Goal: Task Accomplishment & Management: Manage account settings

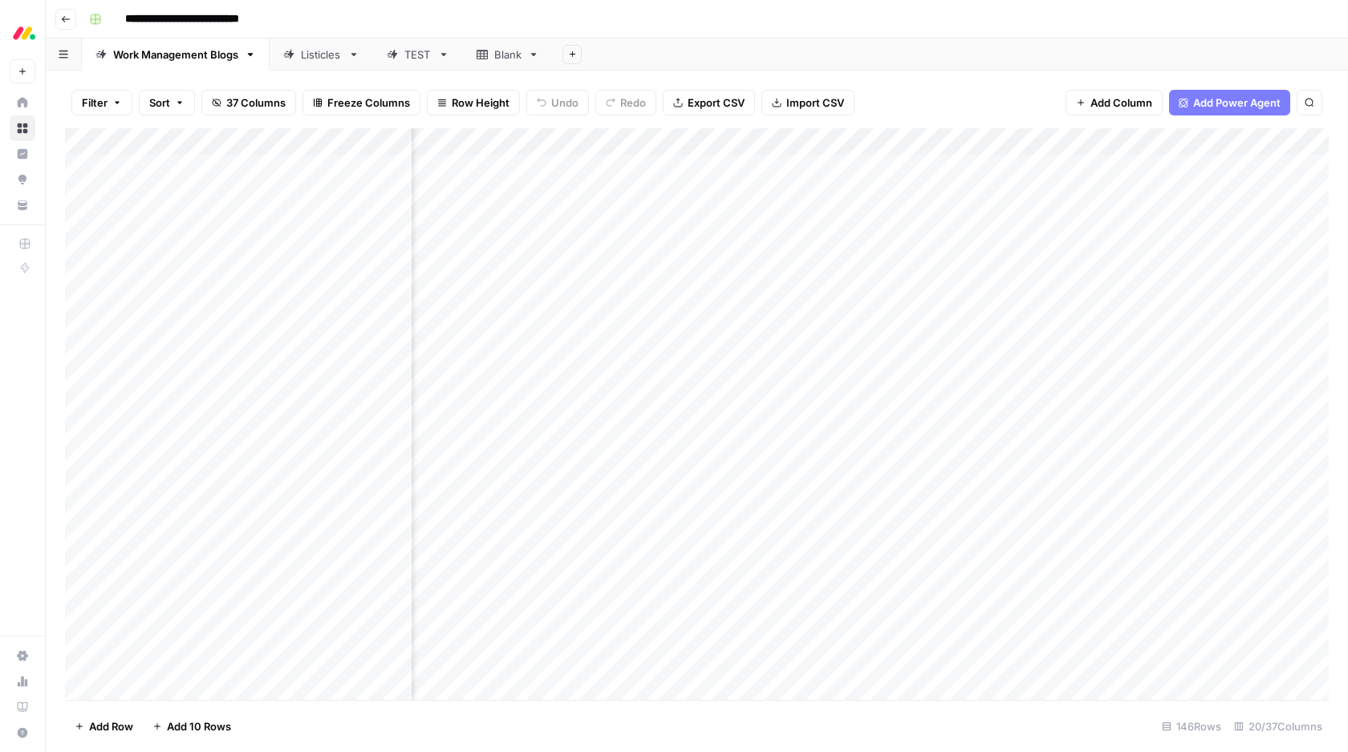
scroll to position [1, 0]
click at [893, 140] on div "Add Column" at bounding box center [697, 414] width 1264 height 572
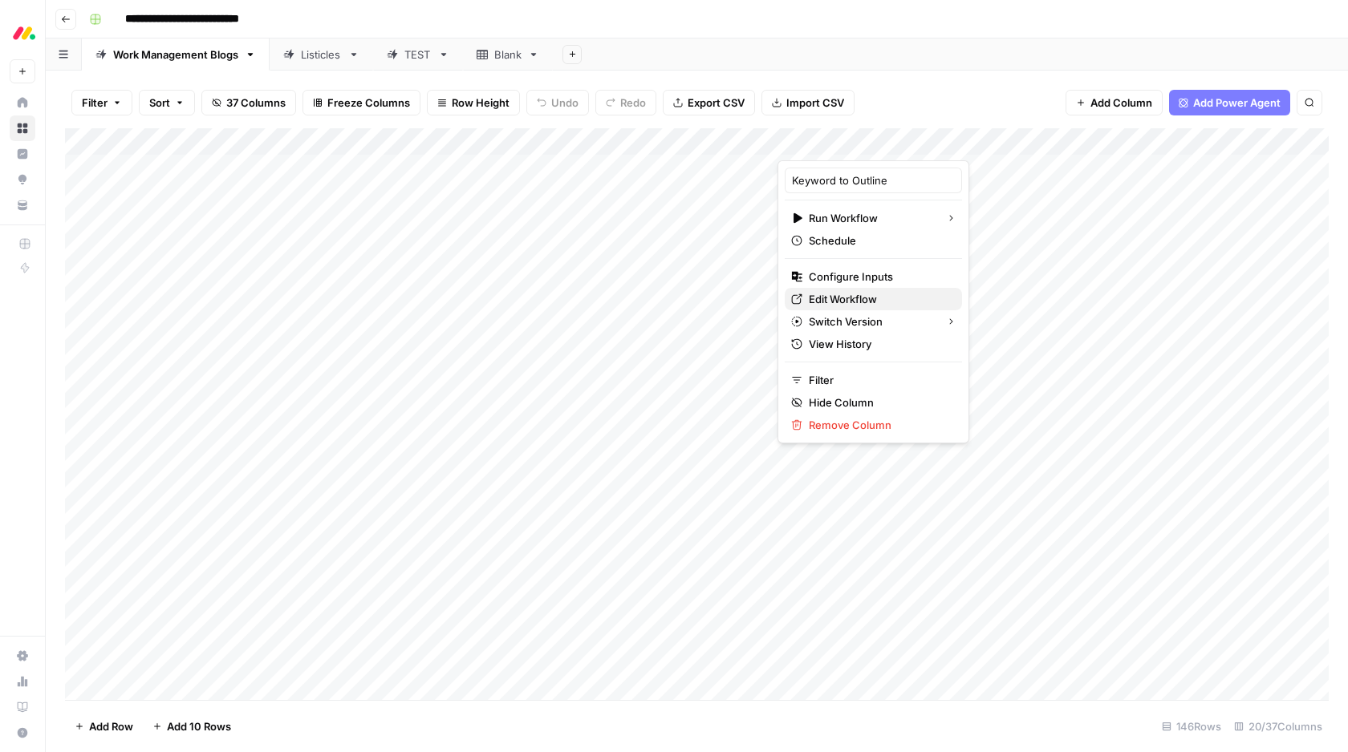
click at [857, 293] on span "Edit Workflow" at bounding box center [879, 299] width 140 height 16
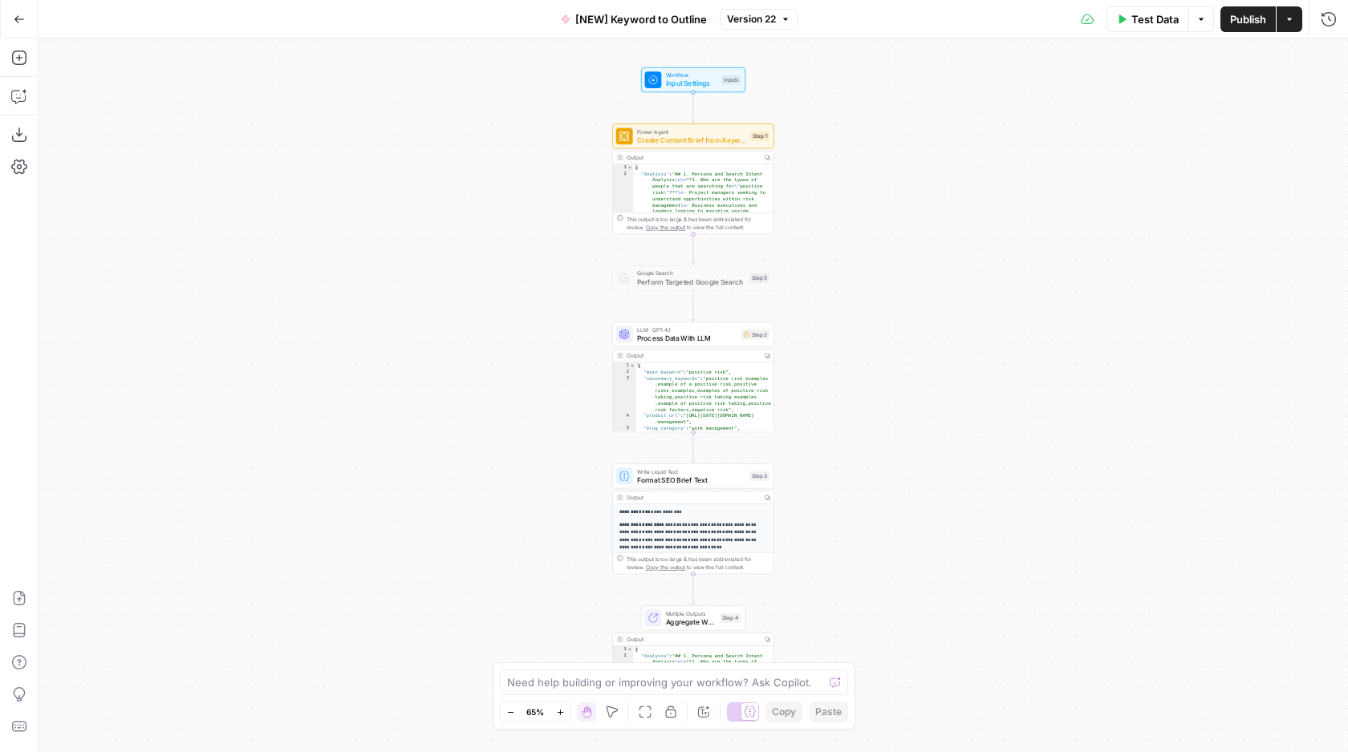
click at [520, 281] on div "Workflow Input Settings Inputs Power Agent Create Content Brief from Keyword - …" at bounding box center [693, 396] width 1309 height 714
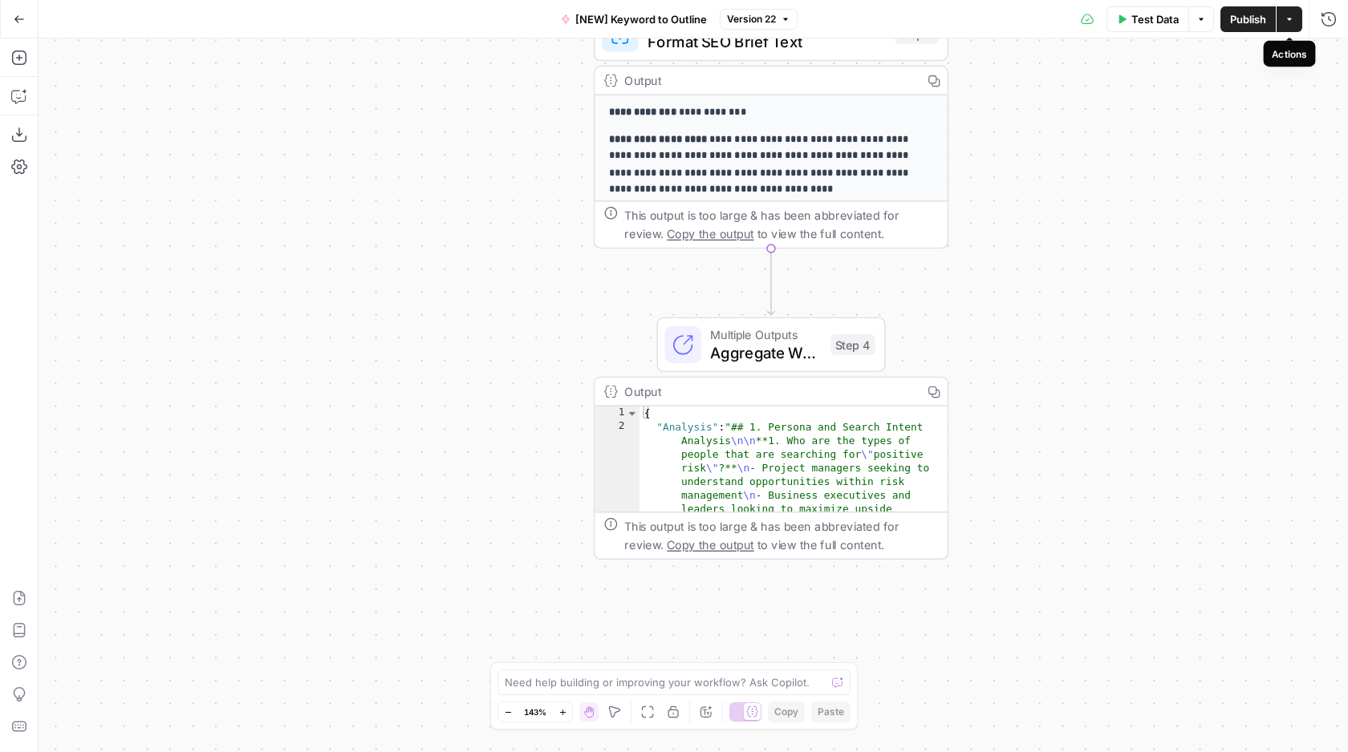
click at [1293, 20] on icon "button" at bounding box center [1289, 19] width 10 height 10
click at [1036, 236] on div "Workflow Input Settings Inputs Power Agent Create Content Brief from Keyword - …" at bounding box center [693, 396] width 1309 height 714
click at [1204, 19] on icon "button" at bounding box center [1201, 19] width 10 height 10
click at [1118, 231] on div "Workflow Input Settings Inputs Power Agent Create Content Brief from Keyword - …" at bounding box center [693, 396] width 1309 height 714
click at [22, 136] on icon "button" at bounding box center [19, 135] width 16 height 16
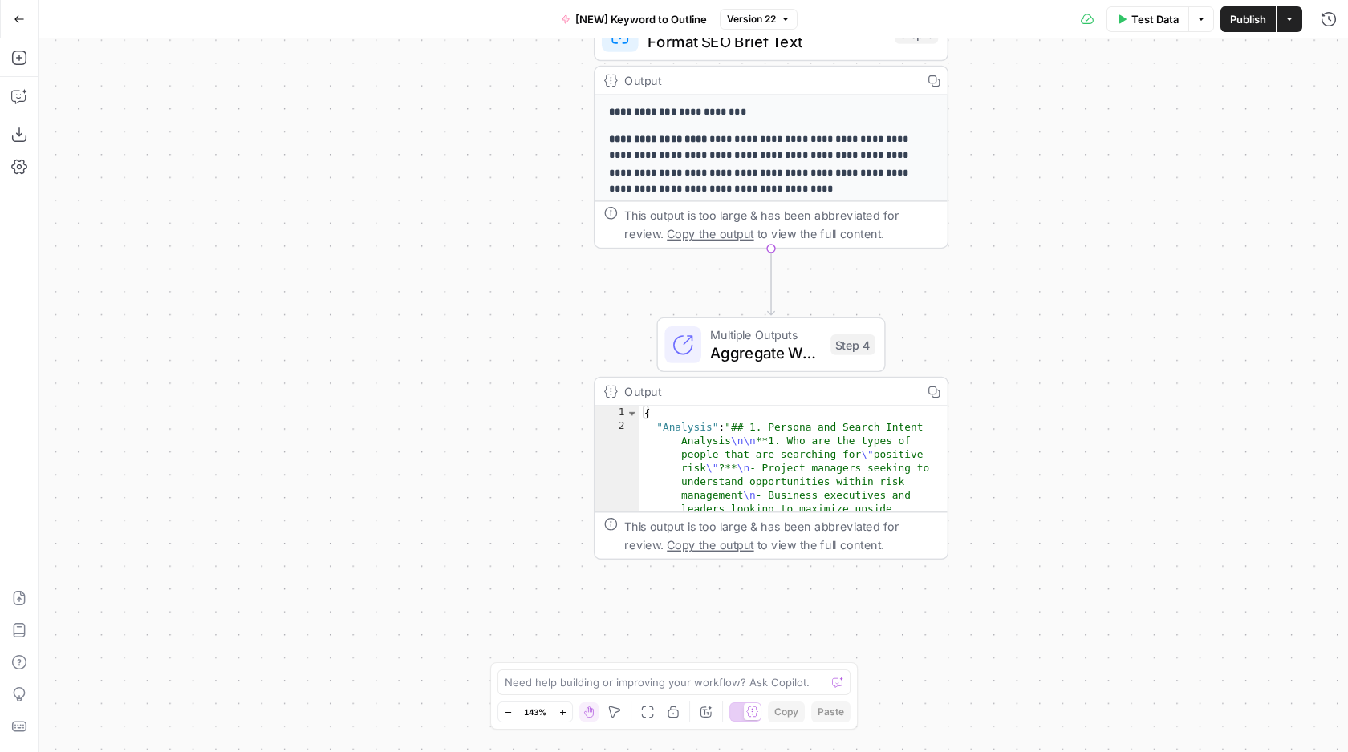
click at [1292, 14] on icon "button" at bounding box center [1289, 19] width 10 height 10
click at [1008, 120] on div "Workflow Input Settings Inputs Power Agent Create Content Brief from Keyword - …" at bounding box center [693, 396] width 1309 height 714
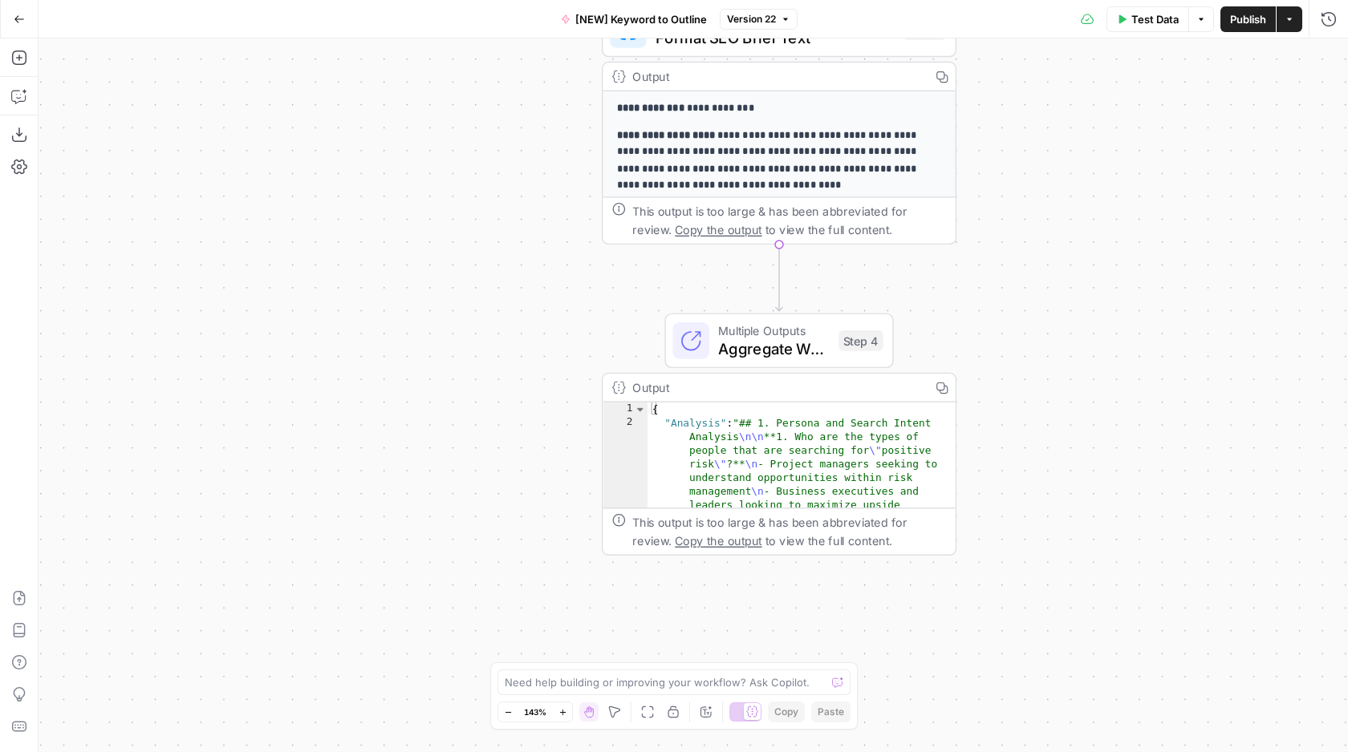
click at [643, 18] on span "[NEW] Keyword to Outline" at bounding box center [641, 19] width 132 height 16
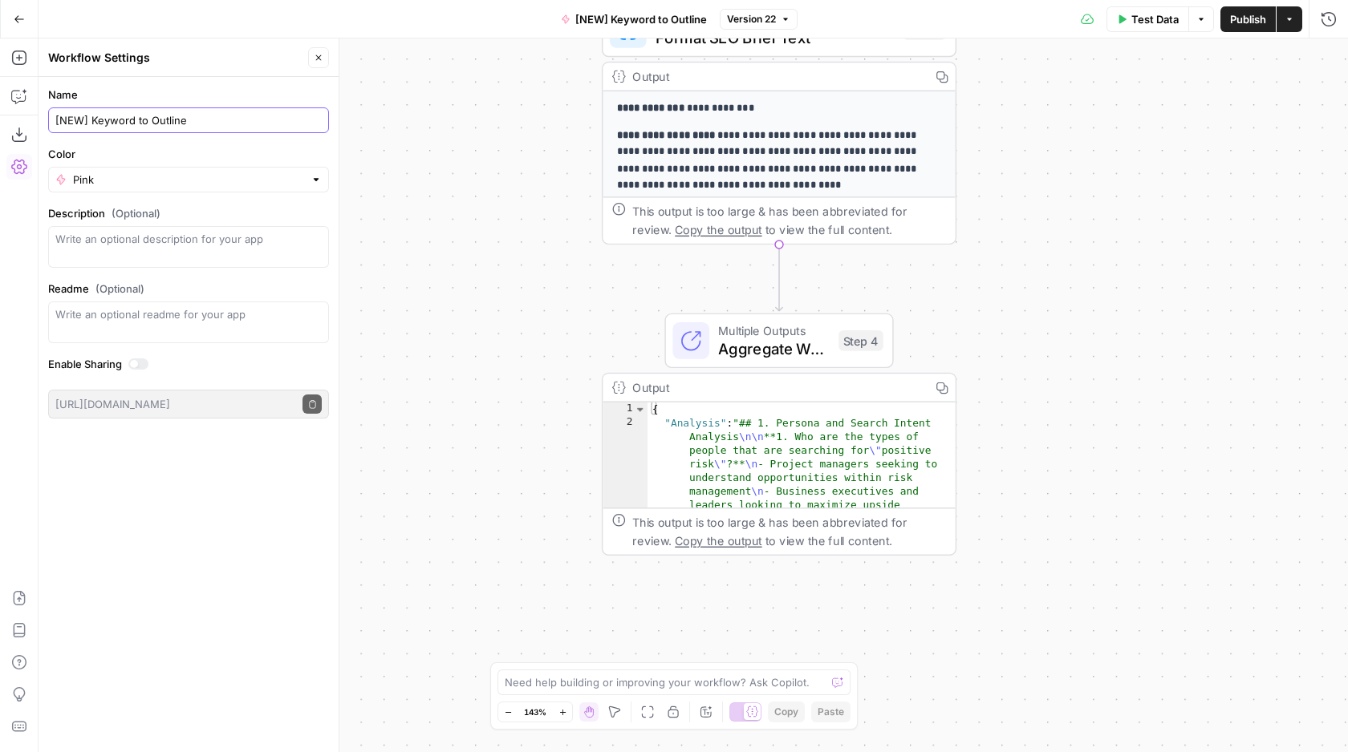
click at [139, 125] on input "[NEW] Keyword to Outline" at bounding box center [188, 120] width 266 height 16
click at [147, 365] on div at bounding box center [138, 364] width 20 height 11
click at [318, 401] on button "Copy public execute URL" at bounding box center [311, 404] width 19 height 19
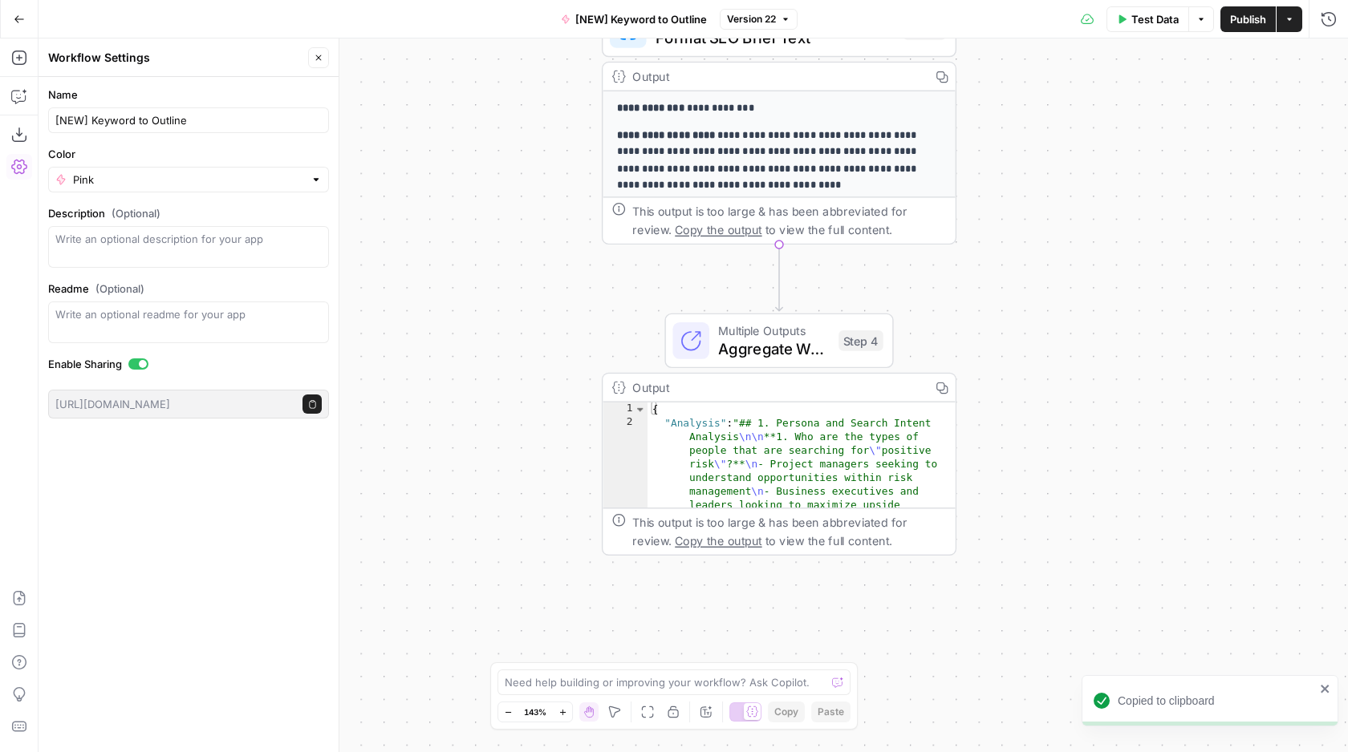
click at [310, 406] on icon "button" at bounding box center [312, 404] width 9 height 9
click at [133, 365] on div at bounding box center [138, 364] width 20 height 11
click at [644, 19] on span "[NEW] Keyword to Outline" at bounding box center [641, 19] width 132 height 16
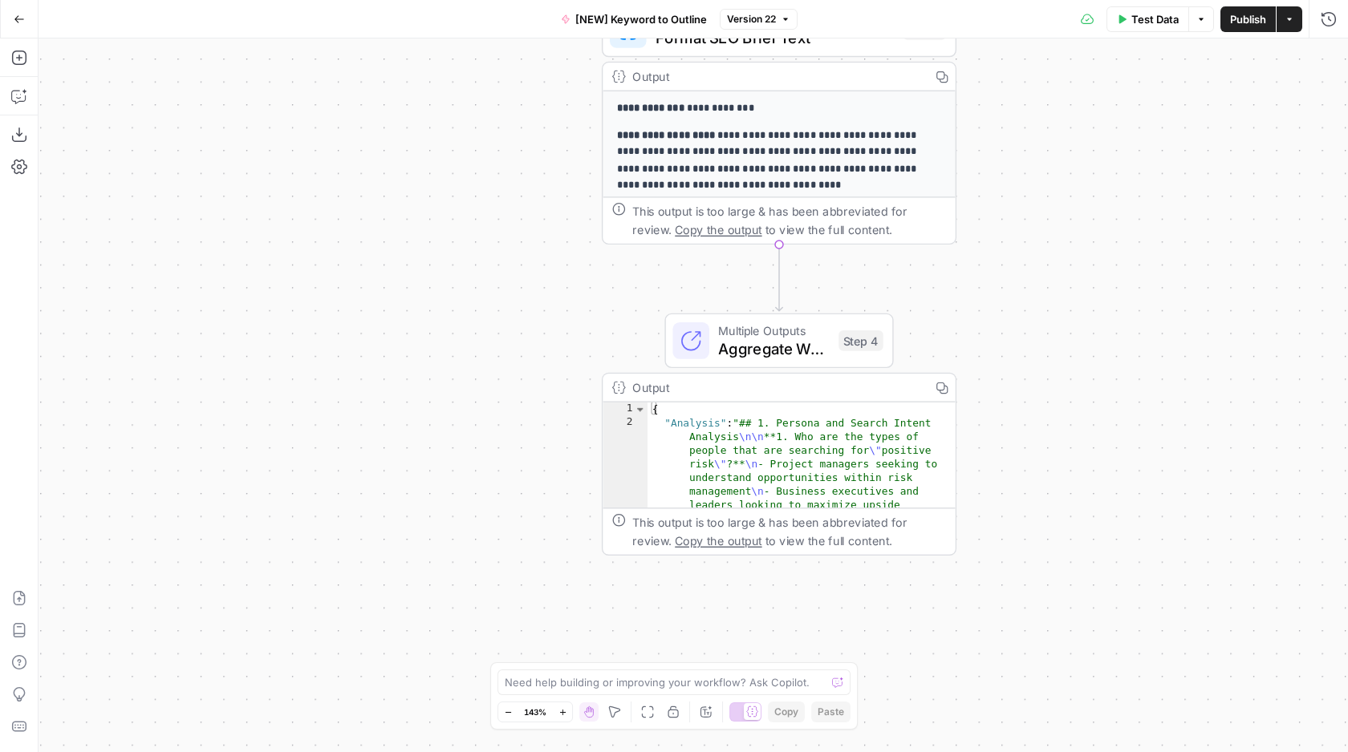
drag, startPoint x: 616, startPoint y: 18, endPoint x: 548, endPoint y: 20, distance: 68.2
click at [616, 18] on span "[NEW] Keyword to Outline" at bounding box center [641, 19] width 132 height 16
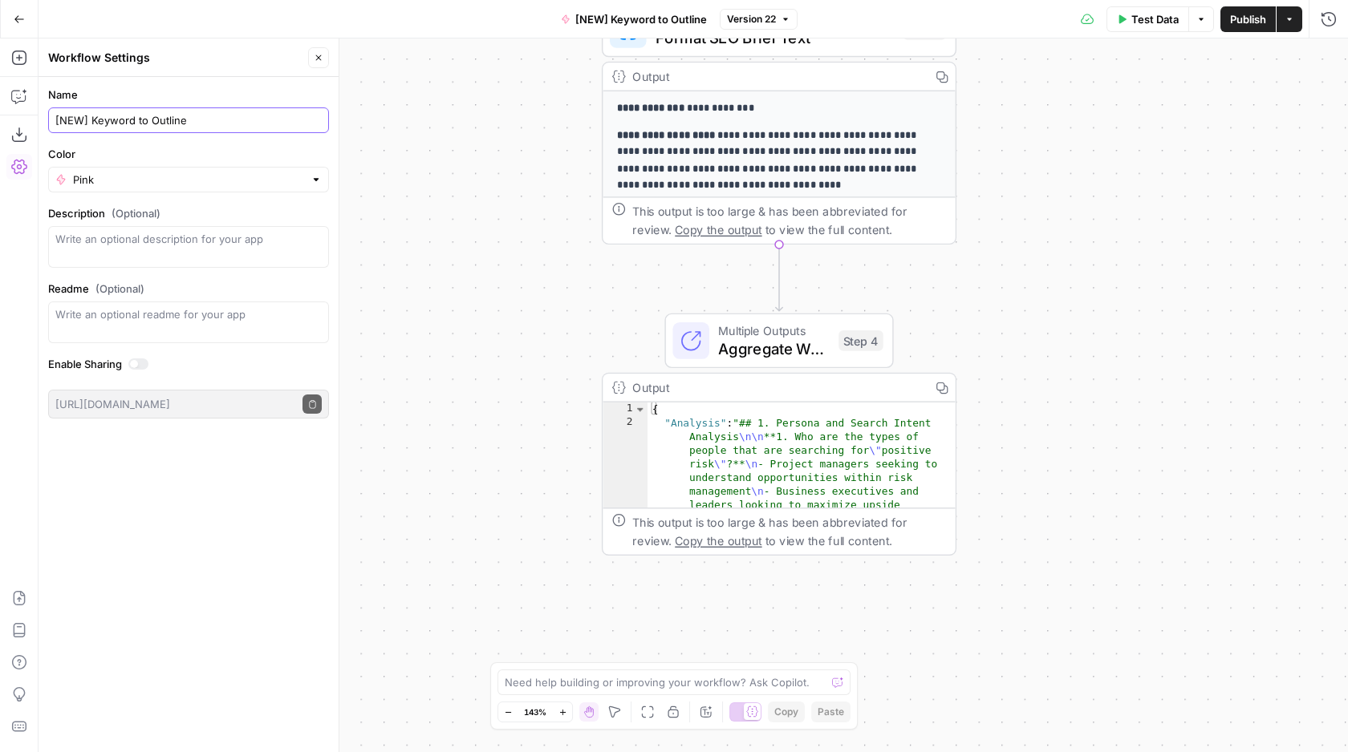
click at [152, 125] on input "[NEW] Keyword to Outline" at bounding box center [188, 120] width 266 height 16
click at [144, 364] on div at bounding box center [138, 364] width 20 height 11
click at [314, 403] on icon "button" at bounding box center [312, 404] width 9 height 9
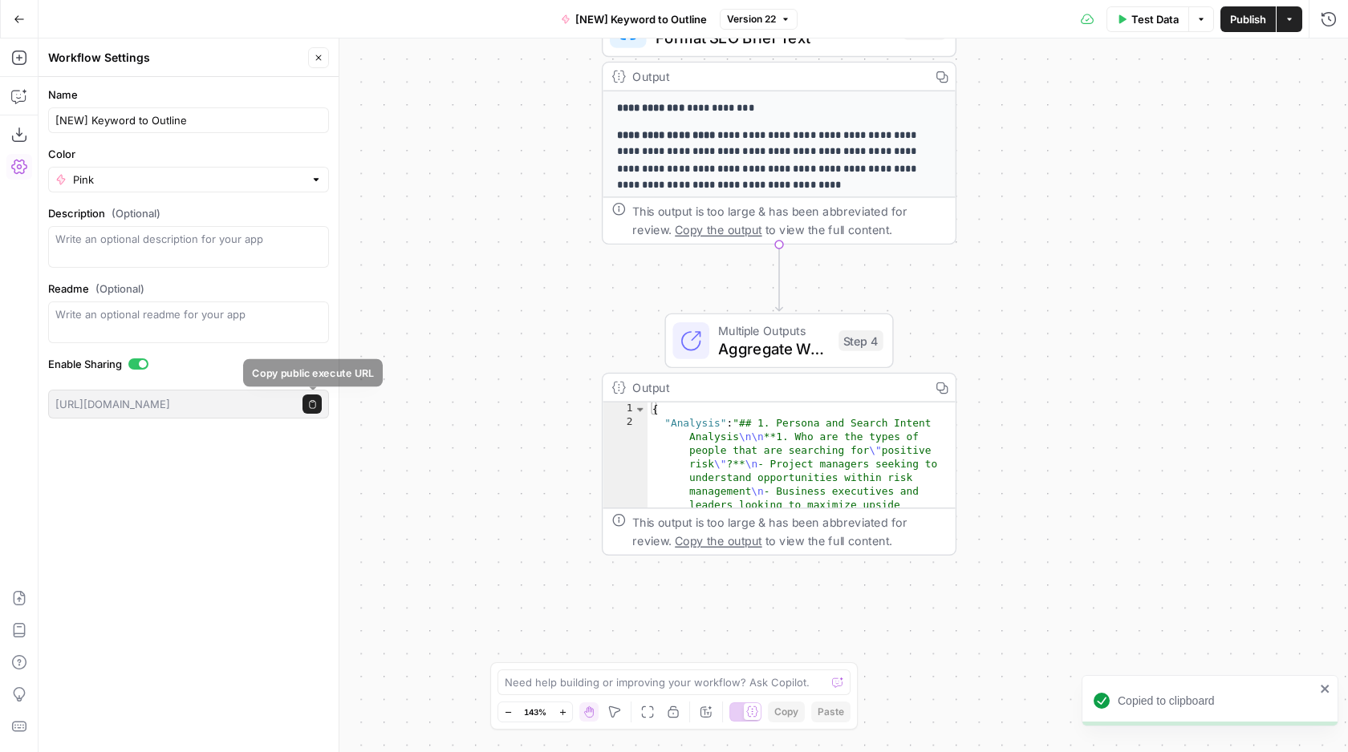
click at [312, 402] on icon "button" at bounding box center [312, 404] width 9 height 9
click at [139, 365] on div at bounding box center [138, 364] width 20 height 11
click at [166, 120] on input "[NEW] Keyword to Outline" at bounding box center [188, 120] width 266 height 16
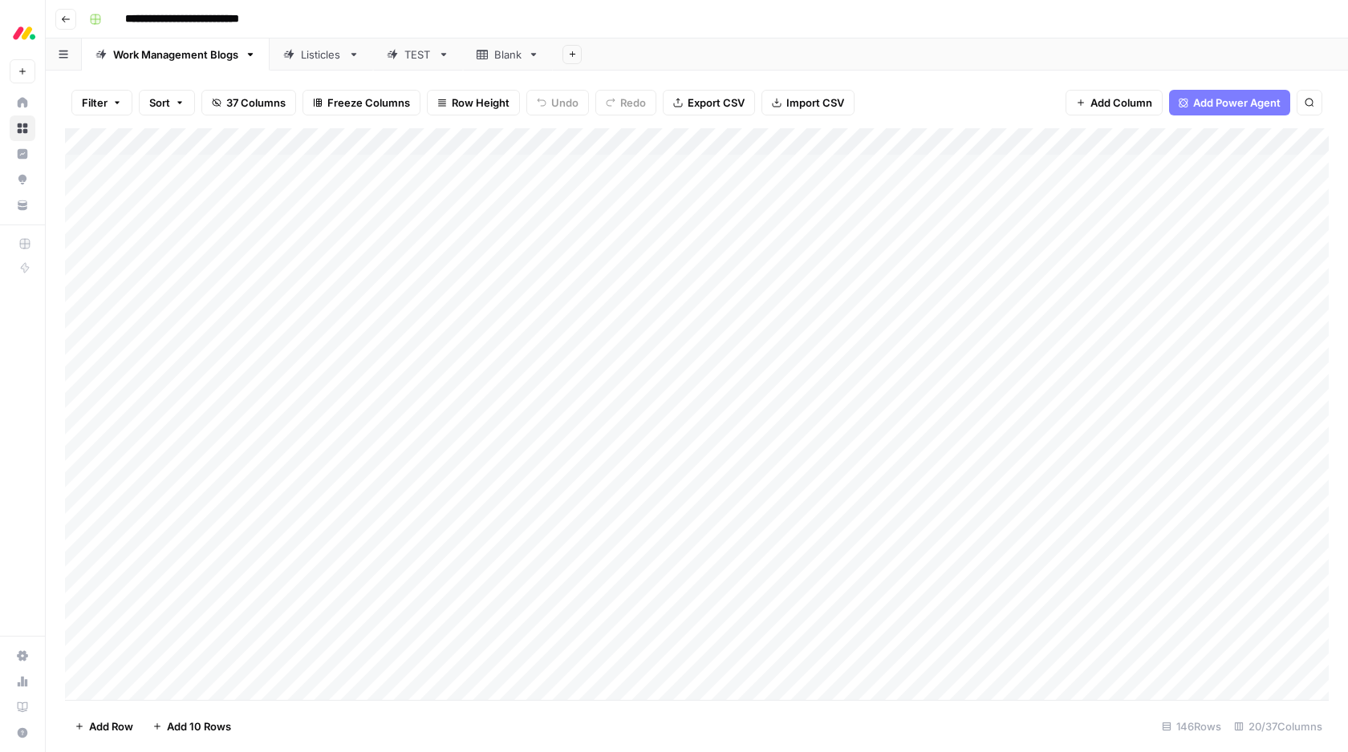
click at [83, 193] on div "Add Column" at bounding box center [697, 414] width 1264 height 572
click at [84, 193] on div "Add Column" at bounding box center [697, 414] width 1264 height 572
click at [915, 140] on div "Add Column" at bounding box center [697, 414] width 1264 height 572
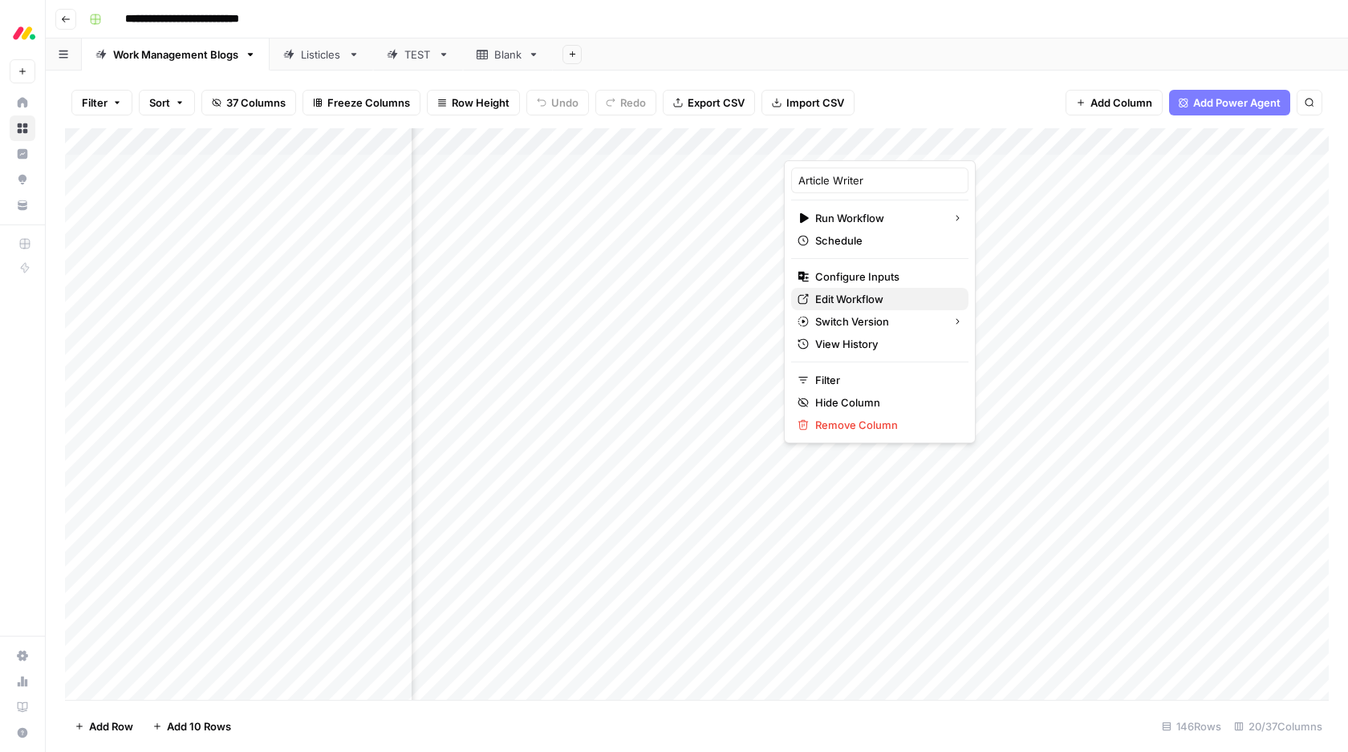
click at [850, 302] on span "Edit Workflow" at bounding box center [885, 299] width 140 height 16
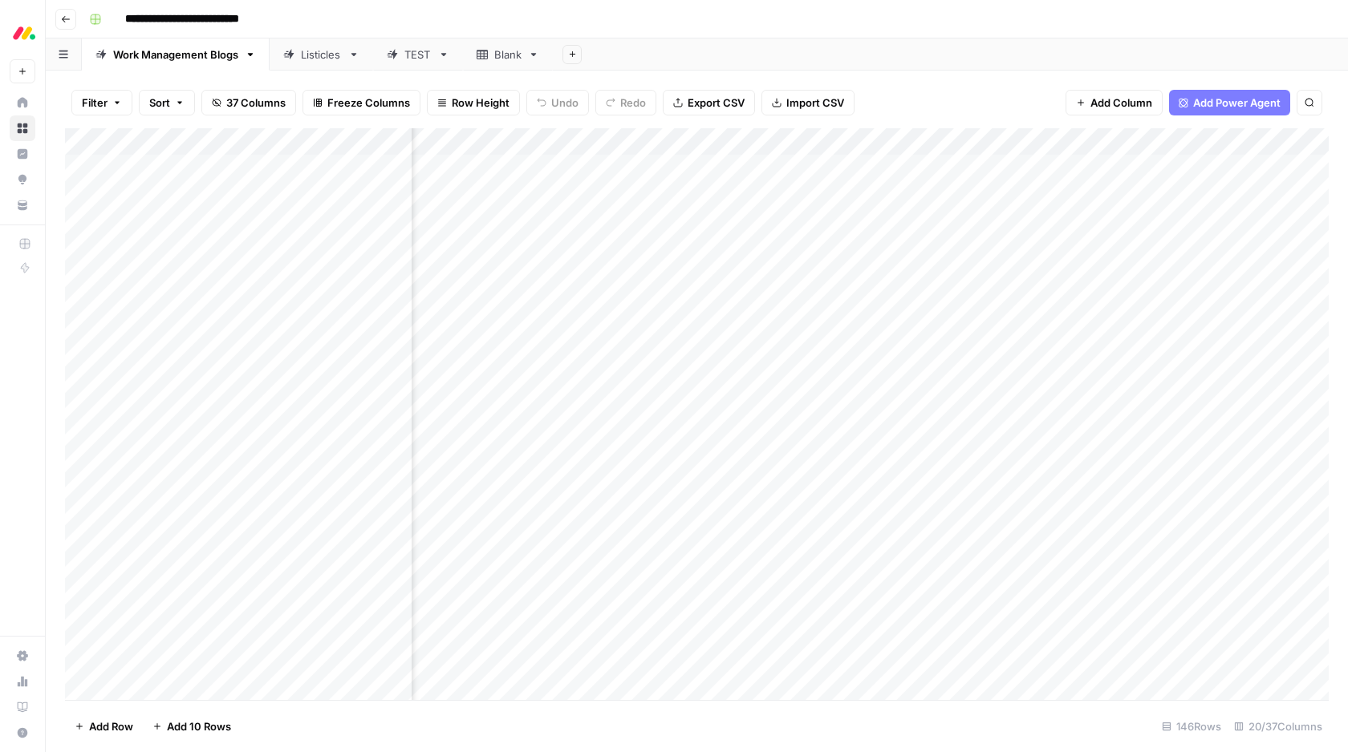
scroll to position [0, 1642]
click at [993, 143] on div "Add Column" at bounding box center [697, 414] width 1264 height 572
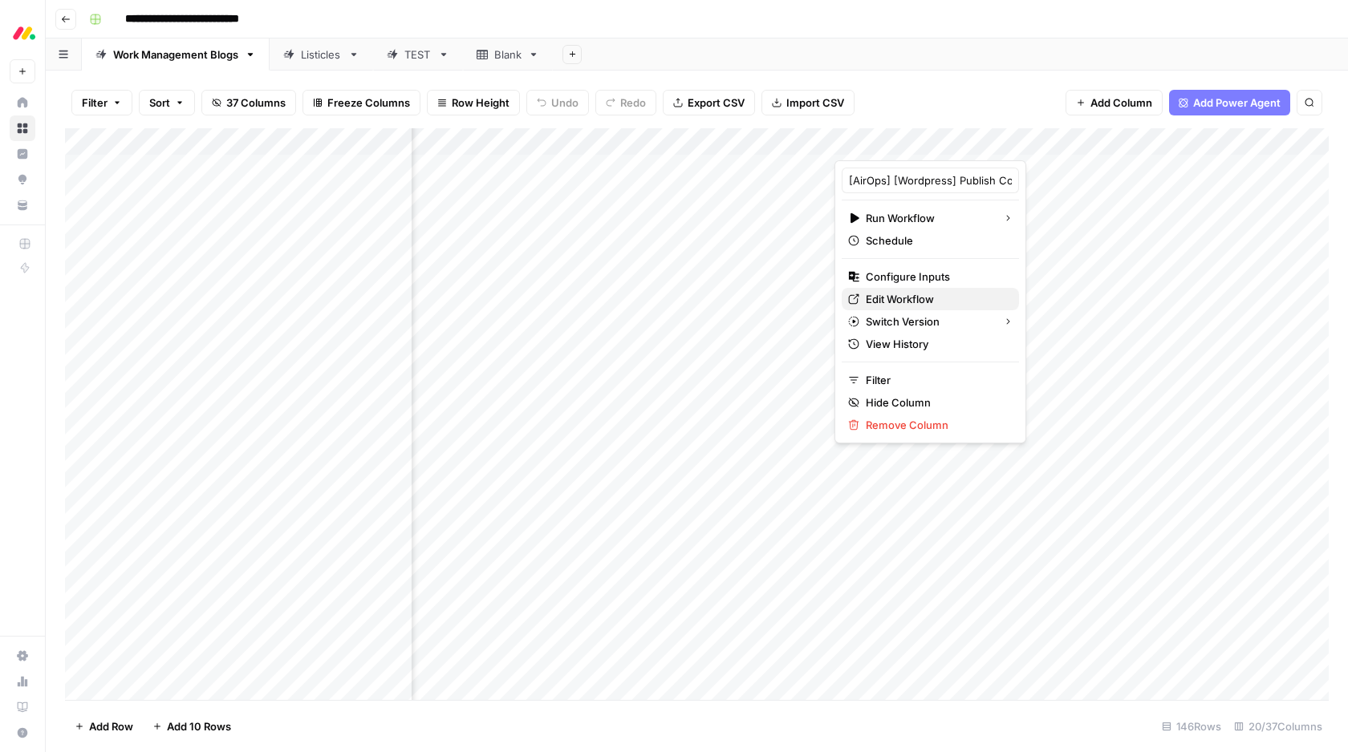
click at [927, 297] on span "Edit Workflow" at bounding box center [936, 299] width 140 height 16
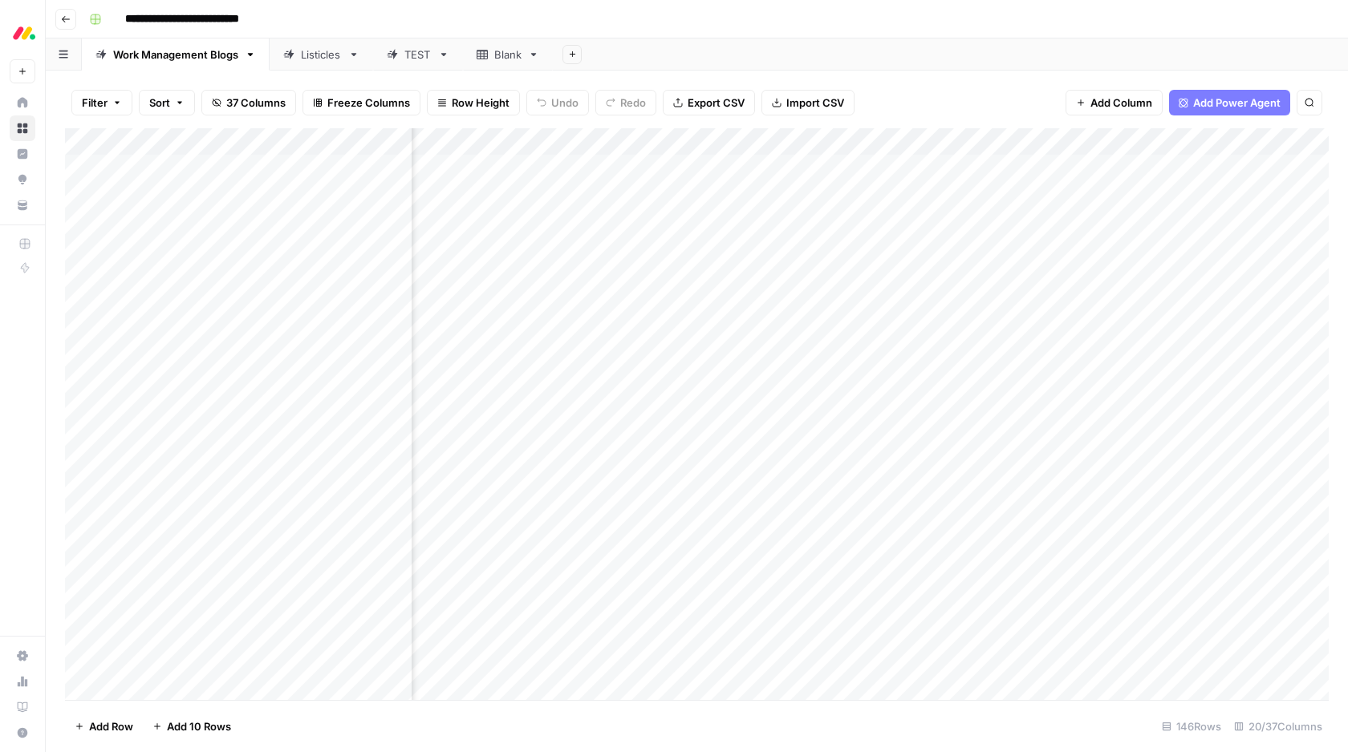
click at [194, 17] on input "**********" at bounding box center [209, 19] width 182 height 26
click at [269, 20] on input "**********" at bounding box center [209, 19] width 182 height 26
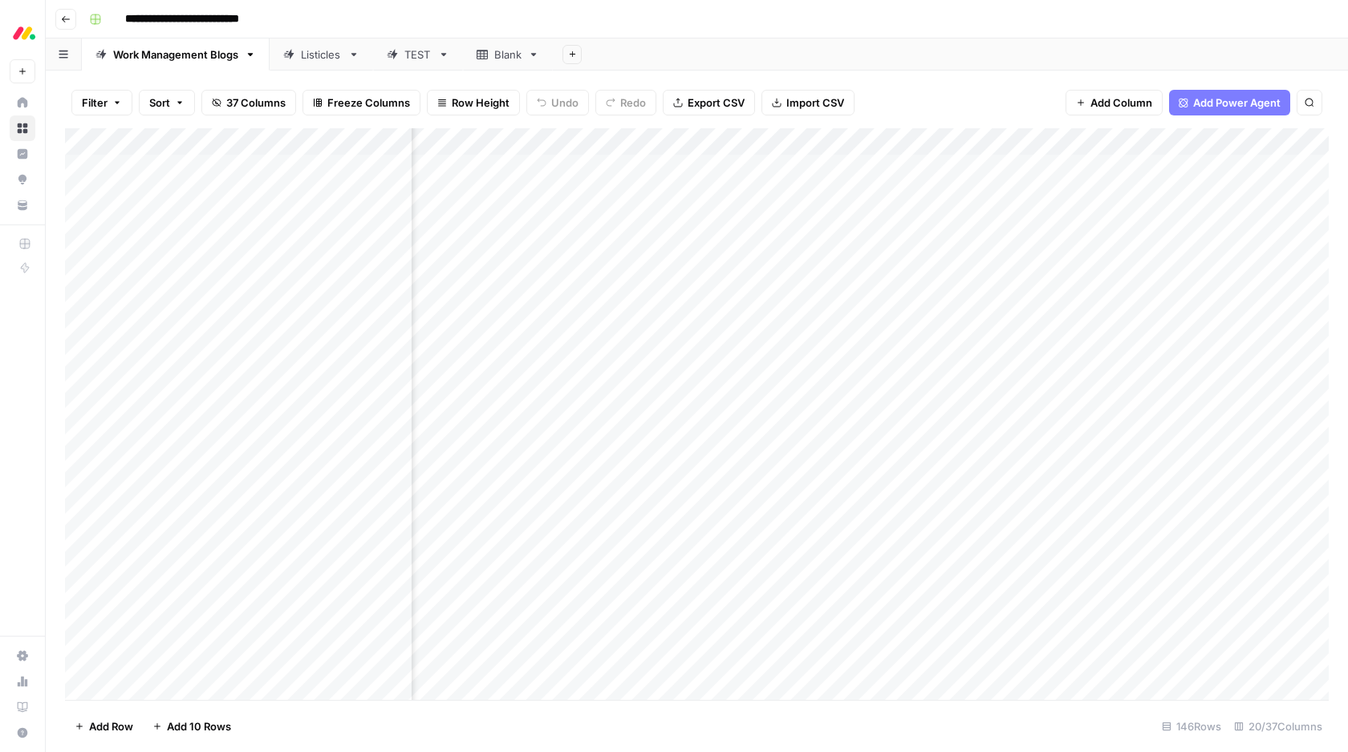
click at [269, 20] on input "**********" at bounding box center [209, 19] width 182 height 26
click at [723, 103] on span "Export CSV" at bounding box center [716, 103] width 57 height 16
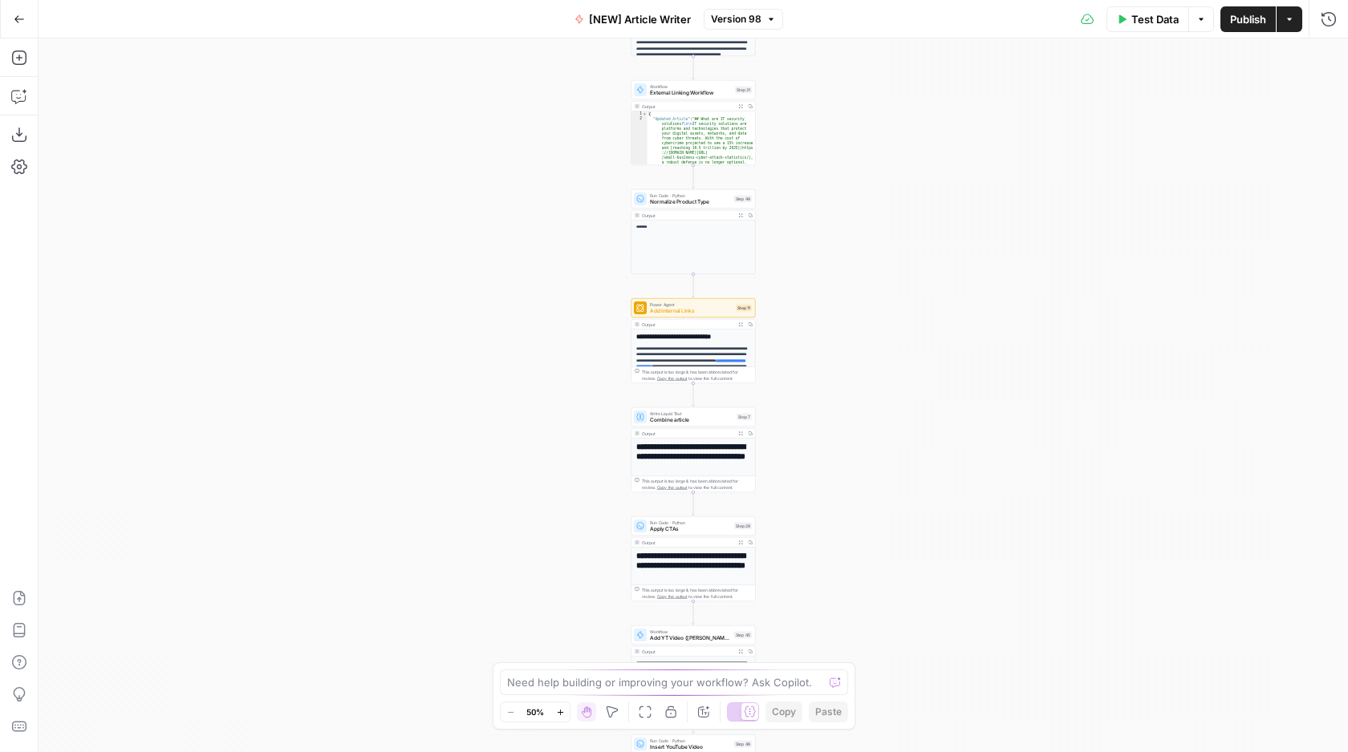
click at [639, 17] on span "[NEW] Article Writer" at bounding box center [640, 19] width 102 height 16
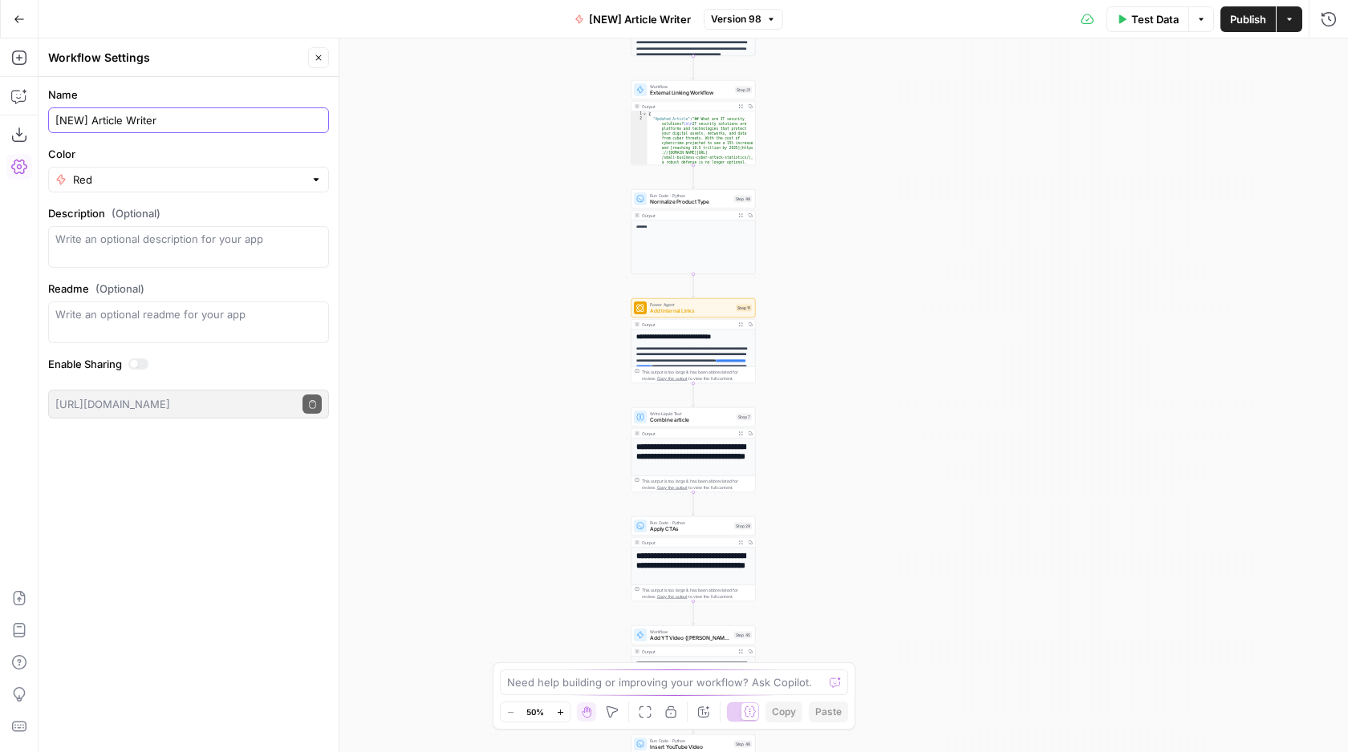
click at [116, 124] on input "[NEW] Article Writer" at bounding box center [188, 120] width 266 height 16
click at [140, 363] on div at bounding box center [138, 364] width 20 height 11
click at [306, 401] on button "Copy public execute URL" at bounding box center [311, 404] width 19 height 19
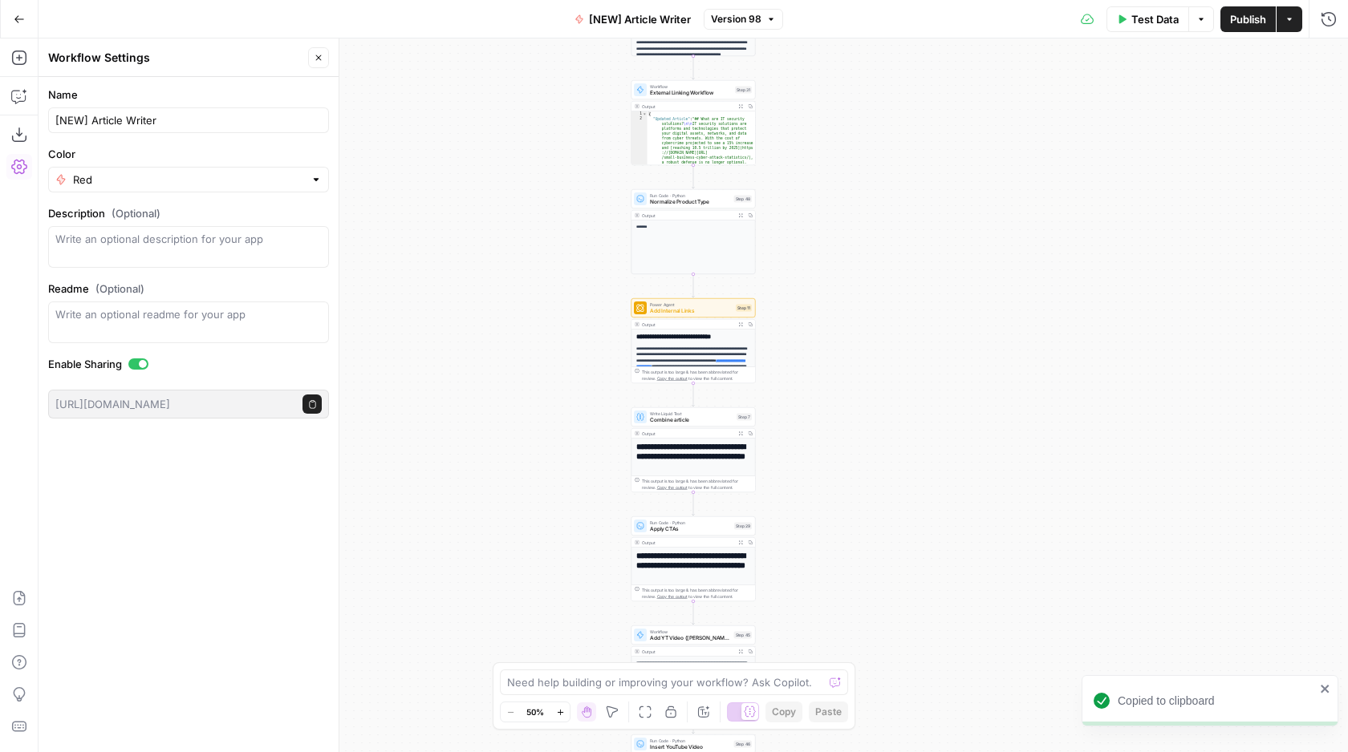
click at [136, 360] on div at bounding box center [138, 364] width 20 height 11
click at [318, 55] on icon "button" at bounding box center [319, 58] width 10 height 10
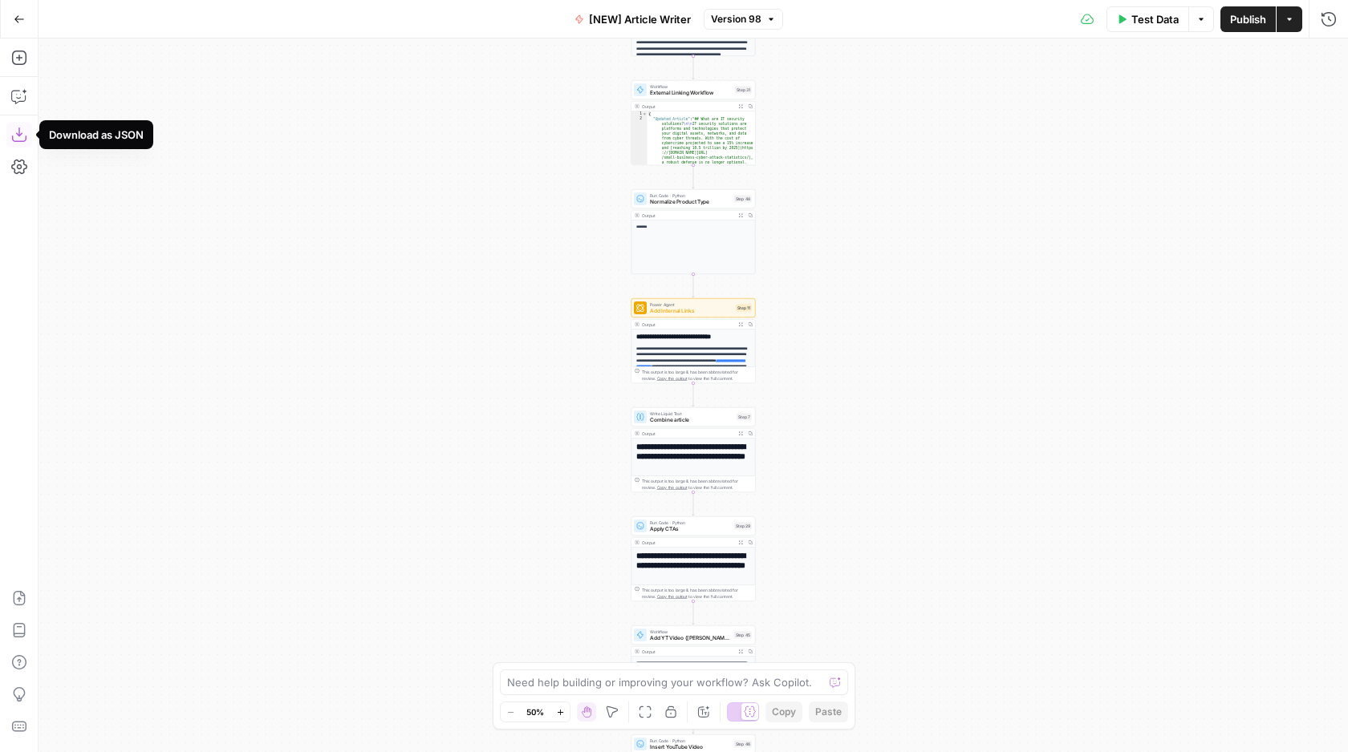
click at [13, 135] on icon "button" at bounding box center [19, 135] width 16 height 16
click at [18, 132] on icon "button" at bounding box center [19, 135] width 16 height 16
click at [630, 16] on span "[NEW] Article Writer" at bounding box center [640, 19] width 102 height 16
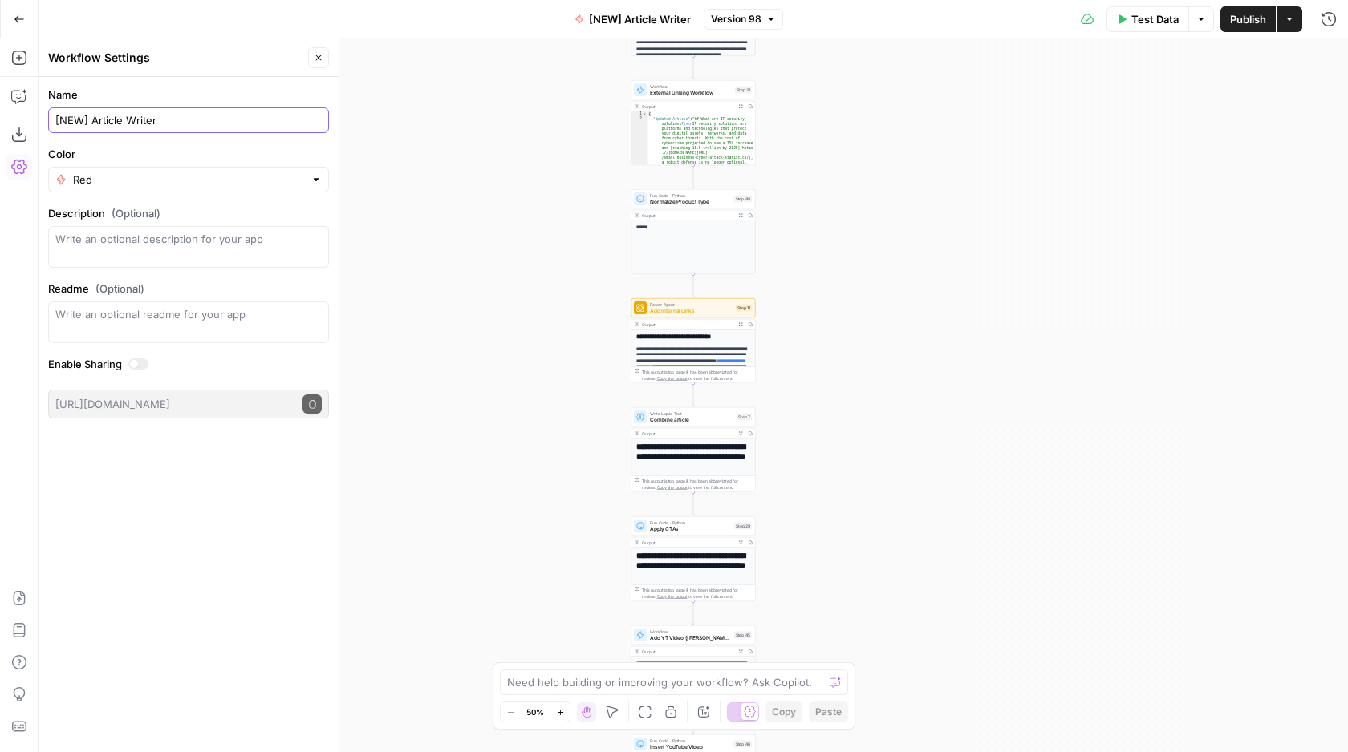
click at [131, 126] on input "[NEW] Article Writer" at bounding box center [188, 120] width 266 height 16
click at [144, 367] on div at bounding box center [138, 364] width 20 height 11
click at [311, 405] on icon "button" at bounding box center [312, 404] width 9 height 9
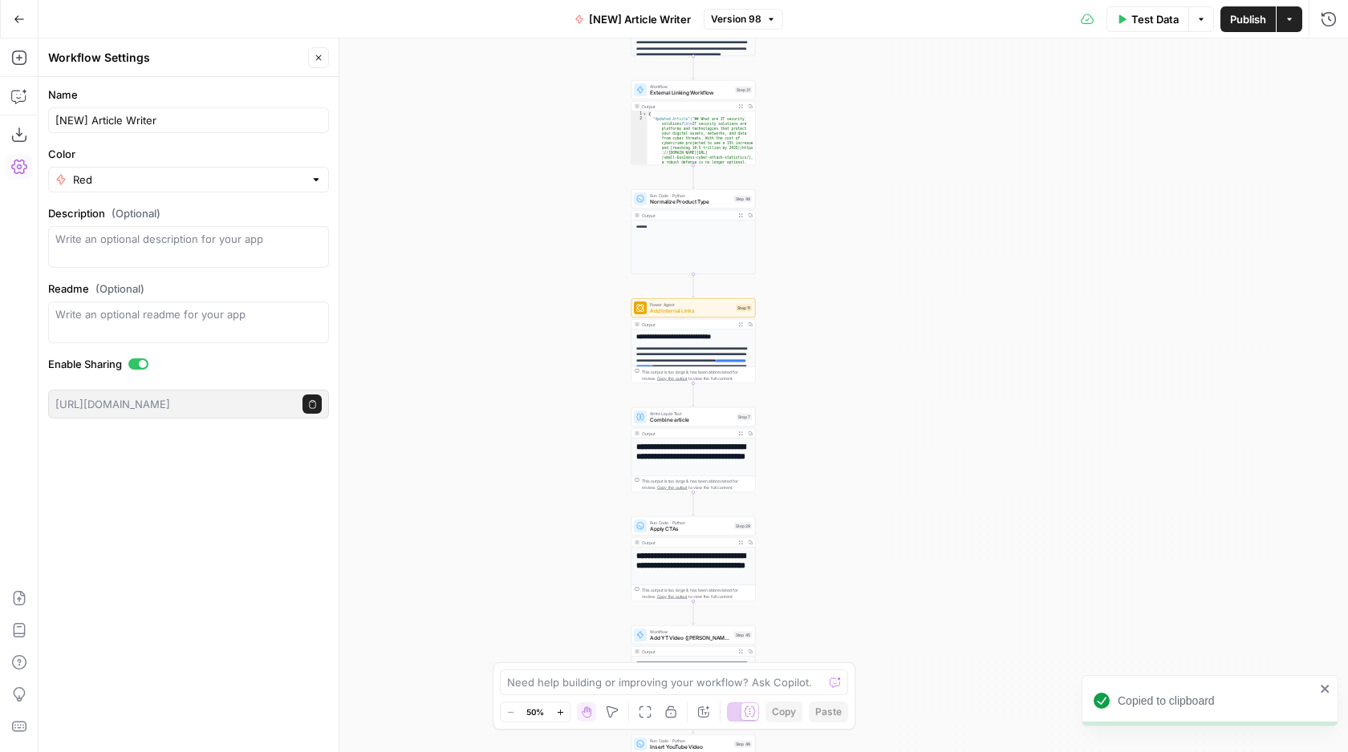
click at [137, 364] on div at bounding box center [138, 364] width 20 height 11
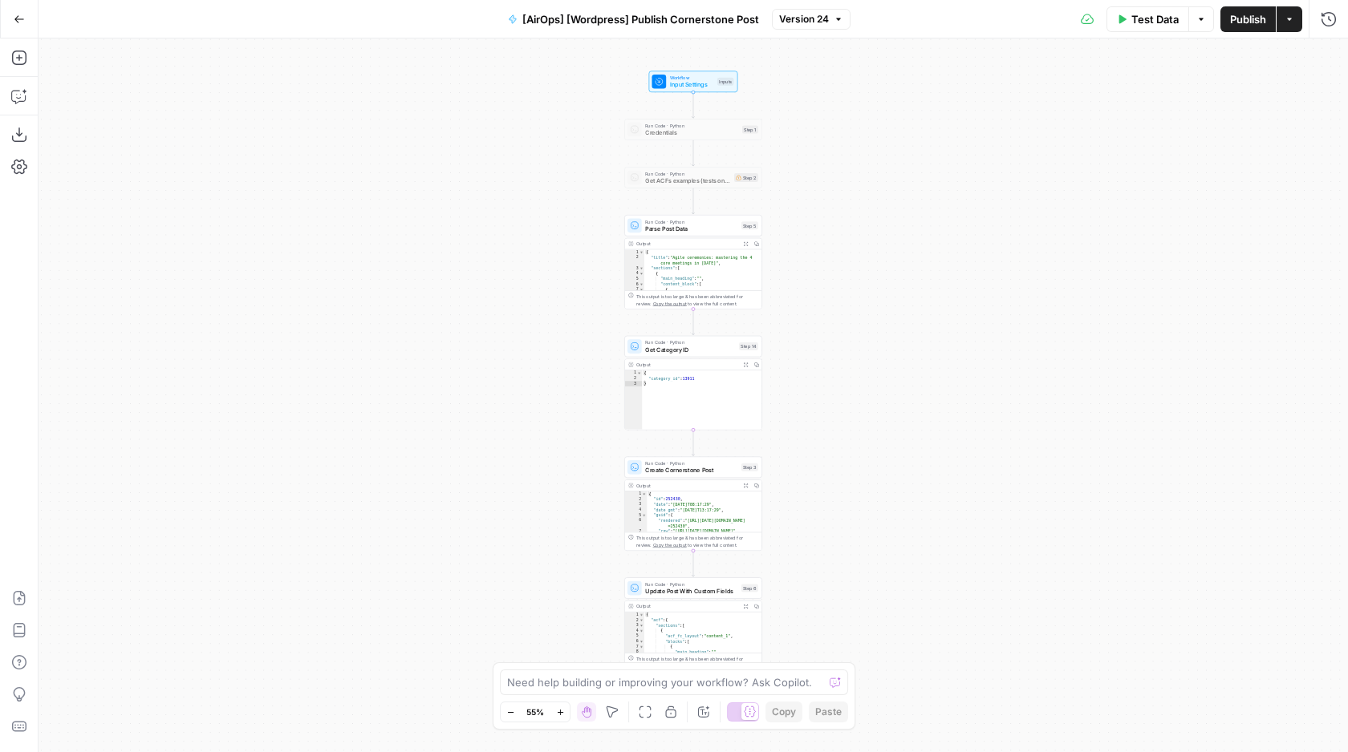
click at [625, 19] on span "[AirOps] [Wordpress] Publish Cornerstone Post" at bounding box center [640, 19] width 237 height 16
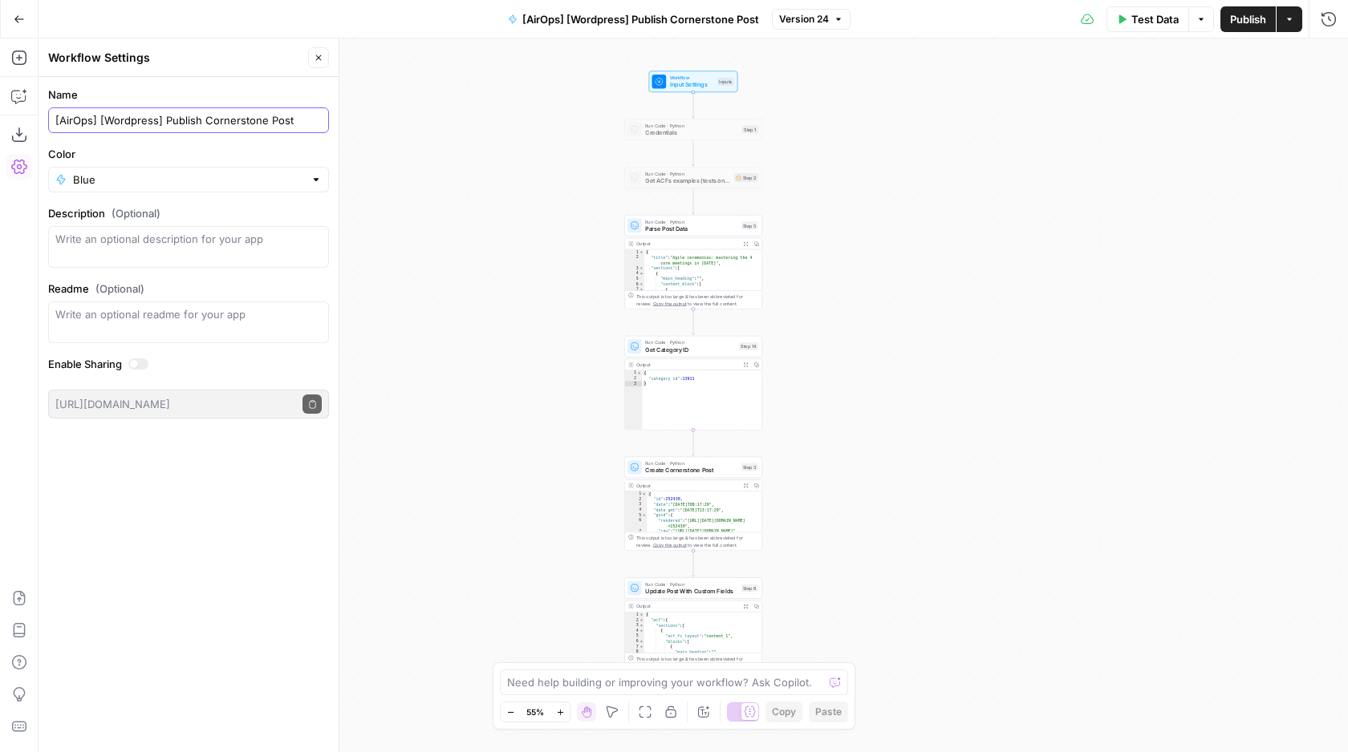
click at [208, 120] on input "[AirOps] [Wordpress] Publish Cornerstone Post" at bounding box center [188, 120] width 266 height 16
click at [144, 365] on div at bounding box center [138, 364] width 20 height 11
click at [312, 402] on icon "button" at bounding box center [312, 404] width 9 height 9
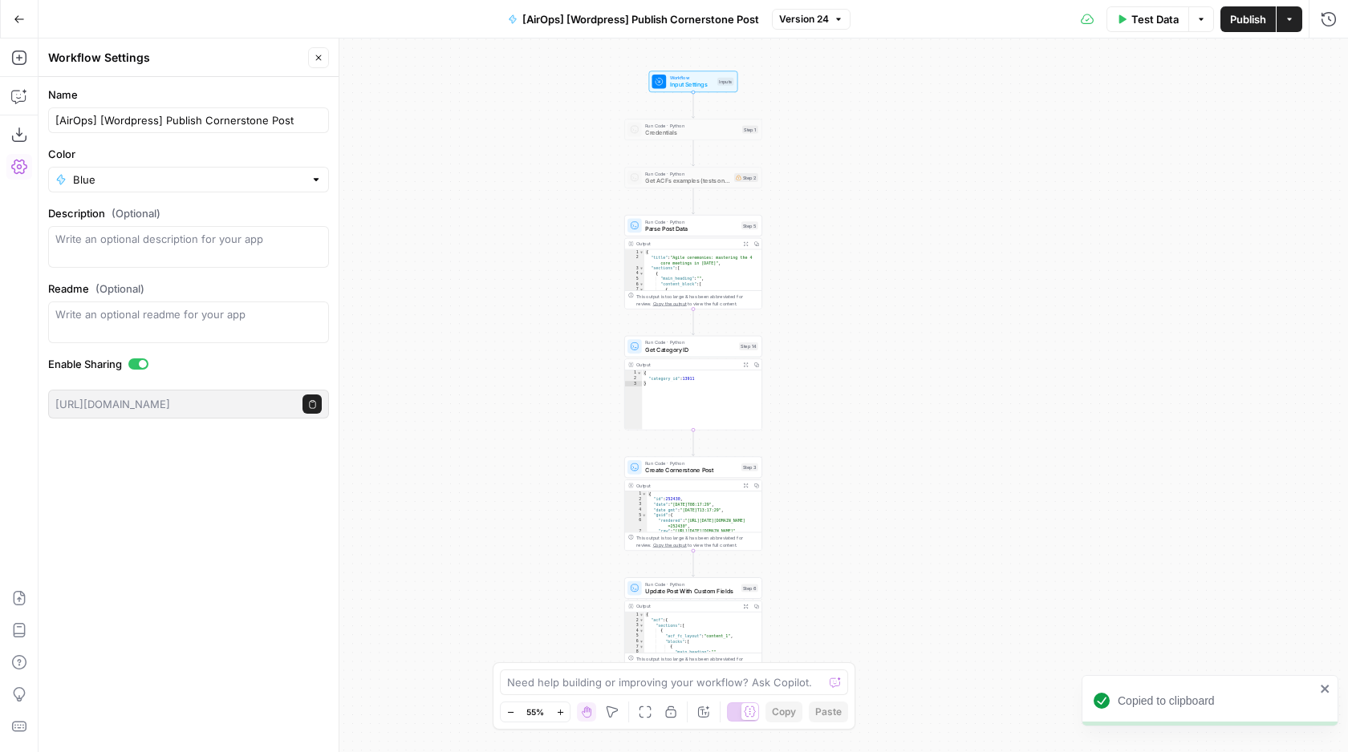
click at [136, 360] on div at bounding box center [138, 364] width 20 height 11
click at [188, 116] on input "[AirOps] [Wordpress] Publish Cornerstone Post" at bounding box center [188, 120] width 266 height 16
click at [15, 133] on icon "button" at bounding box center [19, 135] width 16 height 16
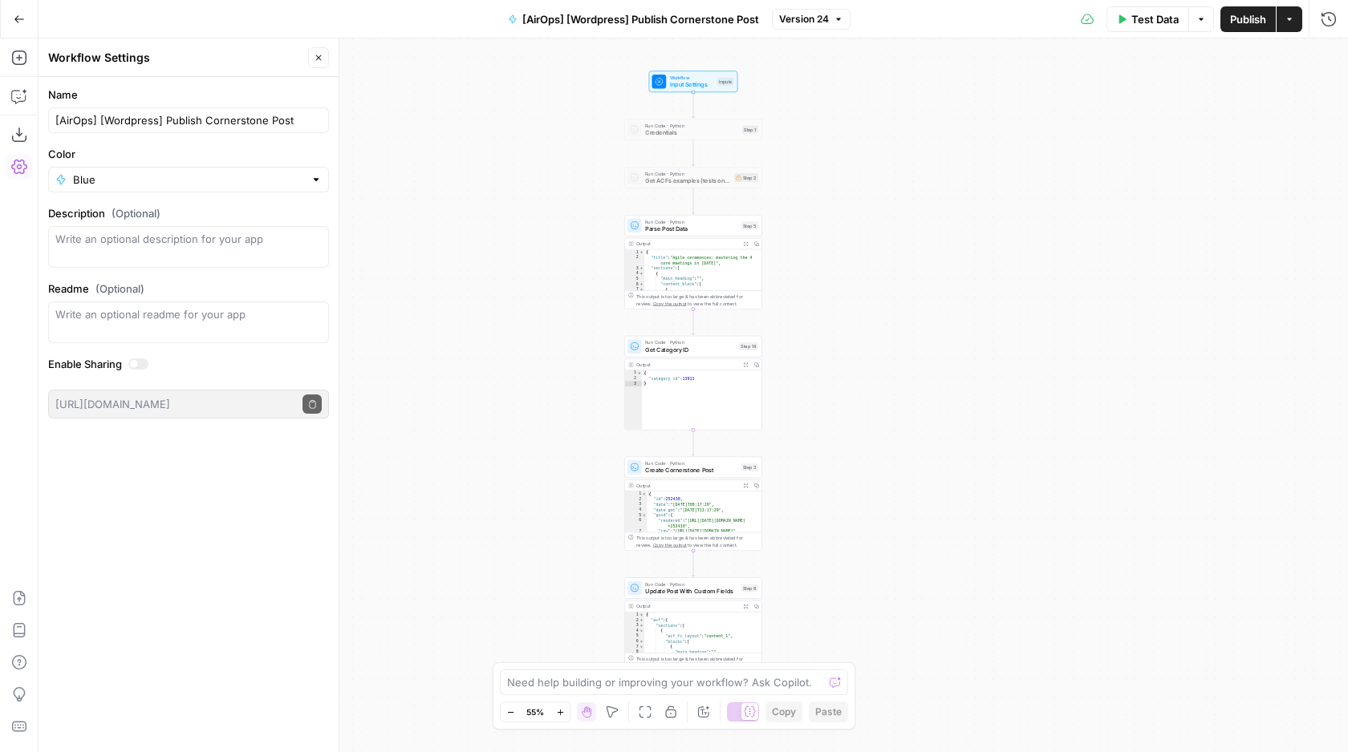
click at [144, 360] on div at bounding box center [138, 364] width 20 height 11
click at [318, 403] on button "Copy public execute URL" at bounding box center [311, 404] width 19 height 19
click at [137, 359] on div at bounding box center [138, 364] width 20 height 11
click at [229, 121] on input "[AirOps] [Wordpress] Publish Cornerstone Post" at bounding box center [188, 120] width 266 height 16
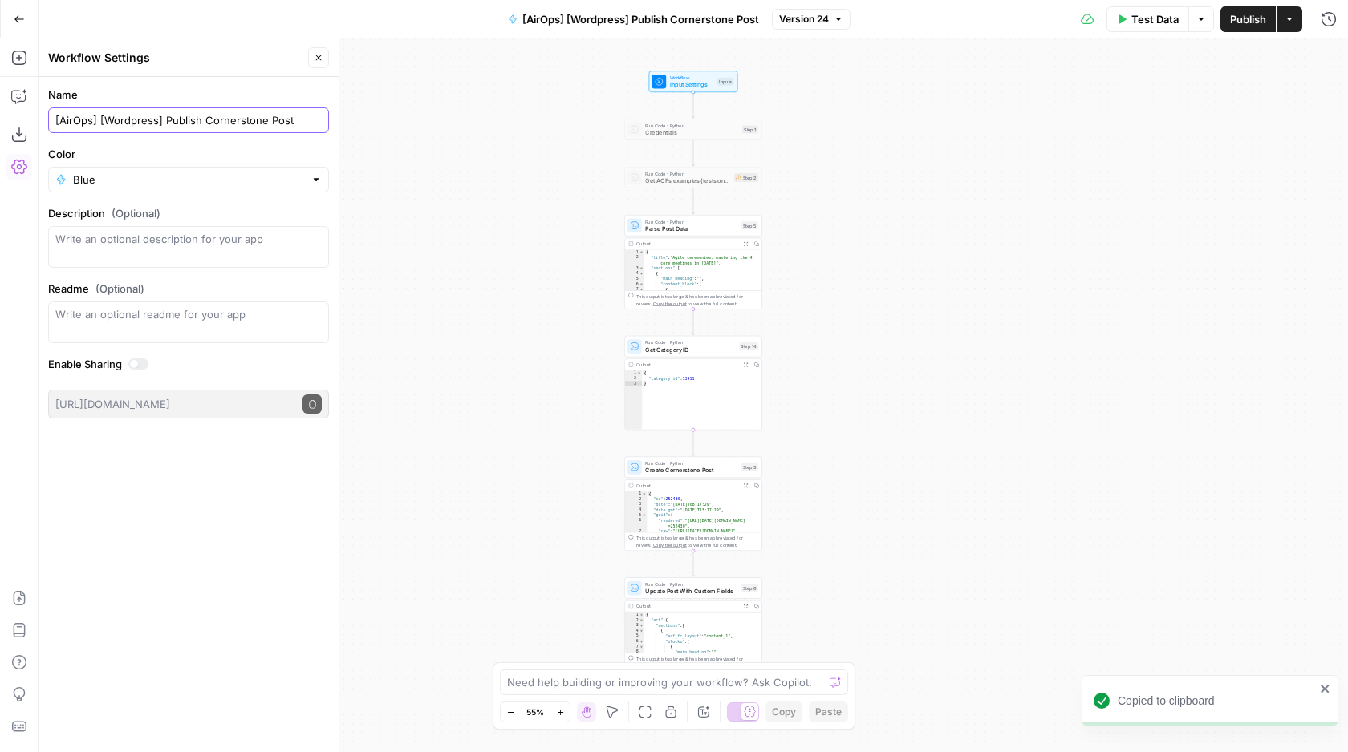
click at [229, 121] on input "[AirOps] [Wordpress] Publish Cornerstone Post" at bounding box center [188, 120] width 266 height 16
click at [141, 360] on div at bounding box center [138, 364] width 20 height 11
click at [142, 368] on div at bounding box center [138, 364] width 20 height 11
click at [314, 404] on icon "button" at bounding box center [312, 404] width 9 height 9
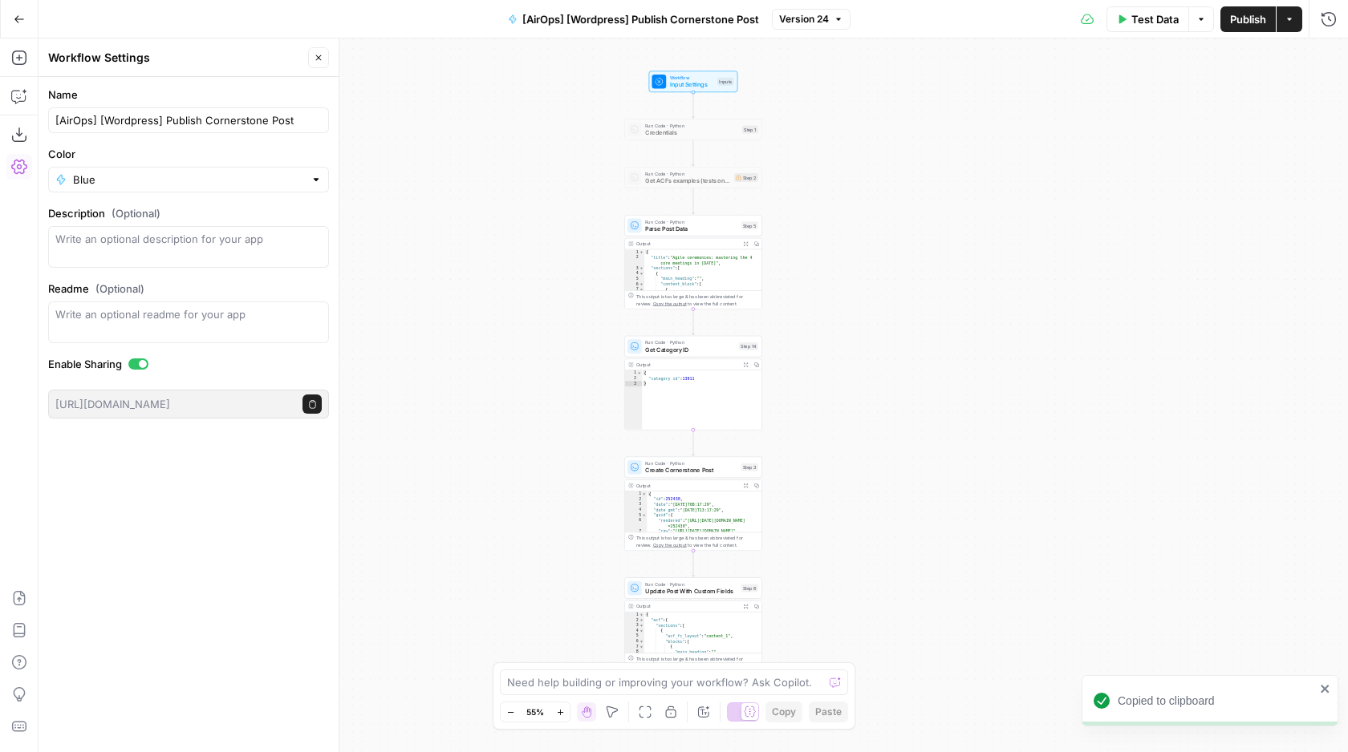
click at [143, 366] on div at bounding box center [143, 364] width 8 height 8
